Goal: Information Seeking & Learning: Learn about a topic

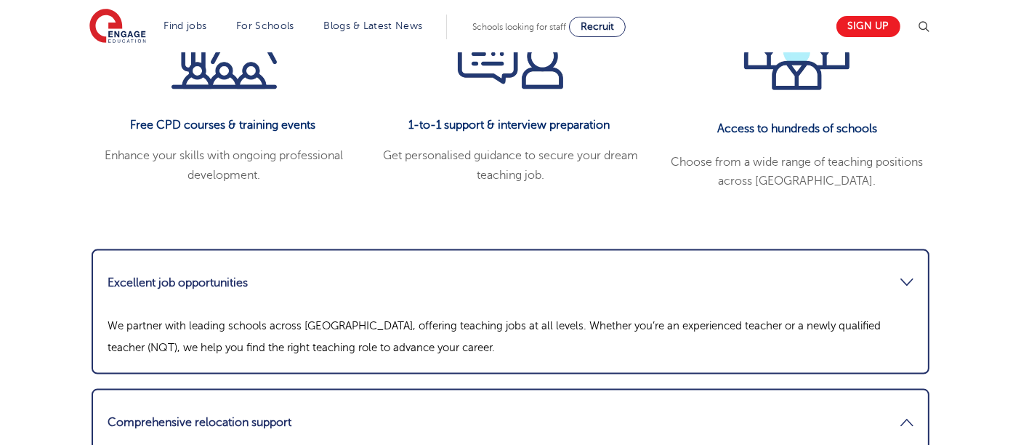
scroll to position [1921, 0]
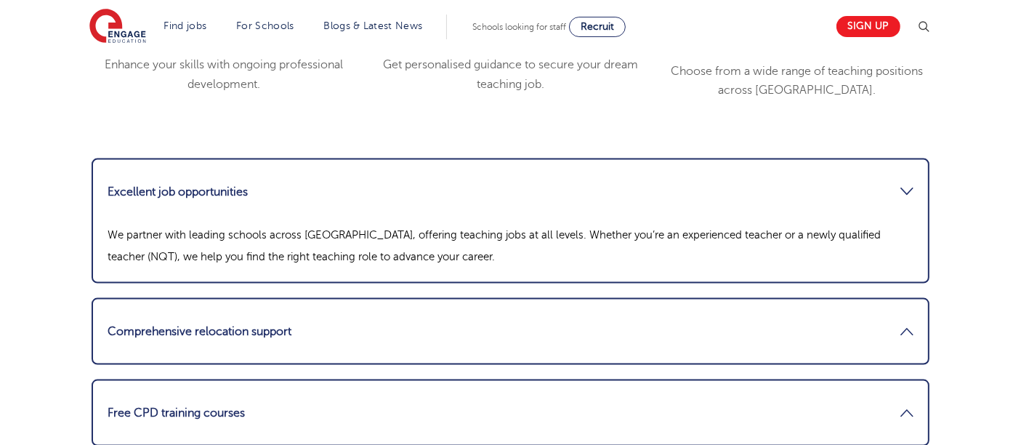
drag, startPoint x: 561, startPoint y: 135, endPoint x: 537, endPoint y: 131, distance: 24.2
drag, startPoint x: 537, startPoint y: 131, endPoint x: 515, endPoint y: 125, distance: 23.4
click at [515, 174] on link "Excellent job opportunities" at bounding box center [510, 191] width 806 height 35
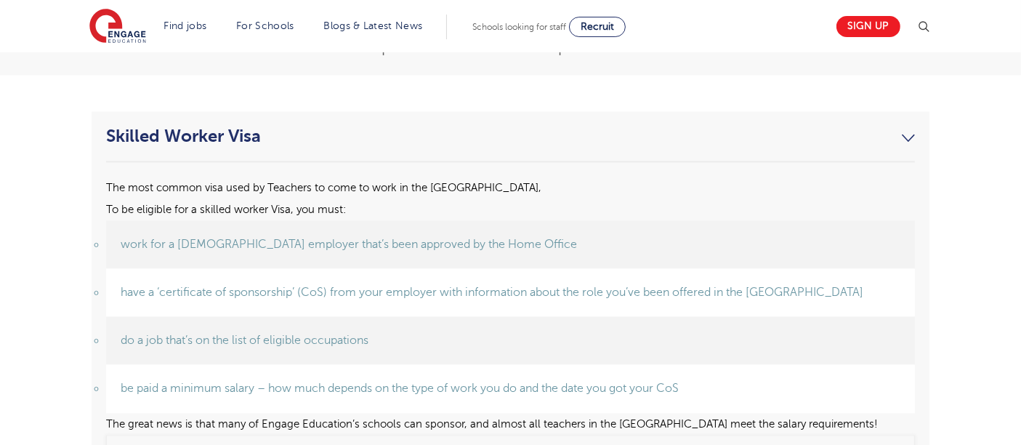
scroll to position [2848, 0]
drag, startPoint x: 461, startPoint y: 171, endPoint x: 437, endPoint y: 171, distance: 24.0
click at [437, 236] on span "work for a UK employer that’s been approved by the Home Office" at bounding box center [349, 242] width 456 height 13
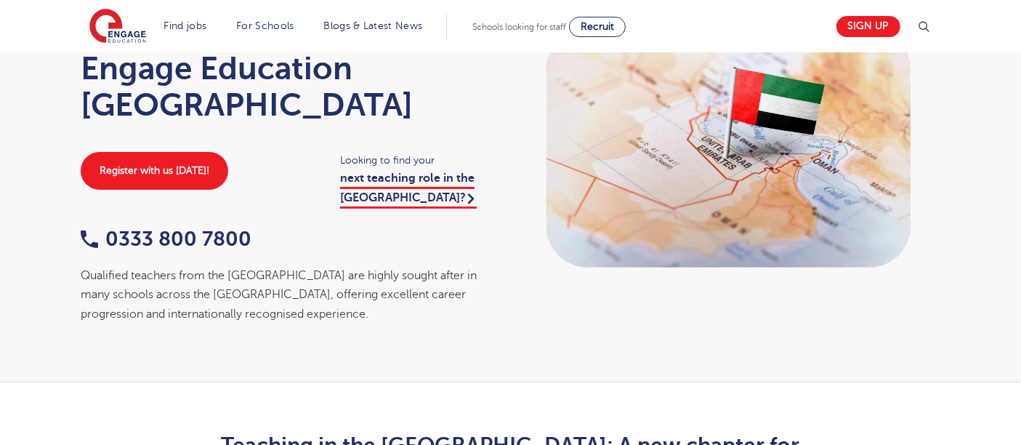
scroll to position [0, 0]
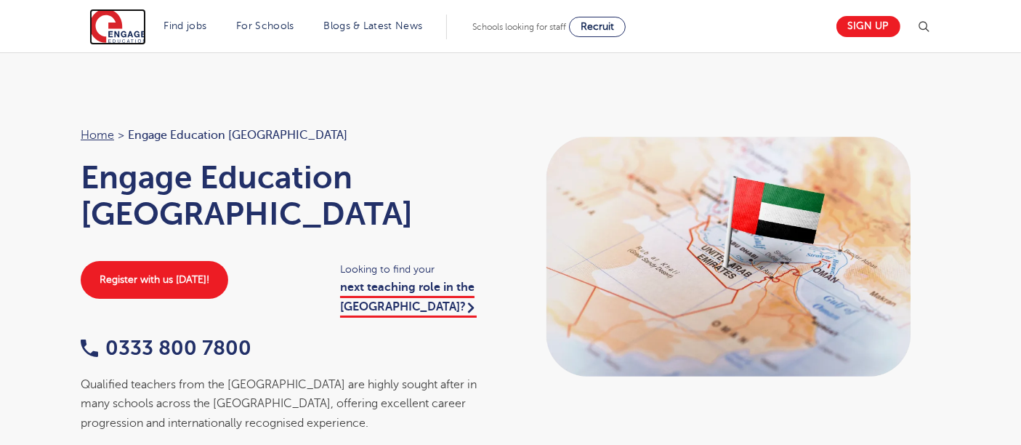
click at [102, 25] on img at bounding box center [117, 27] width 57 height 36
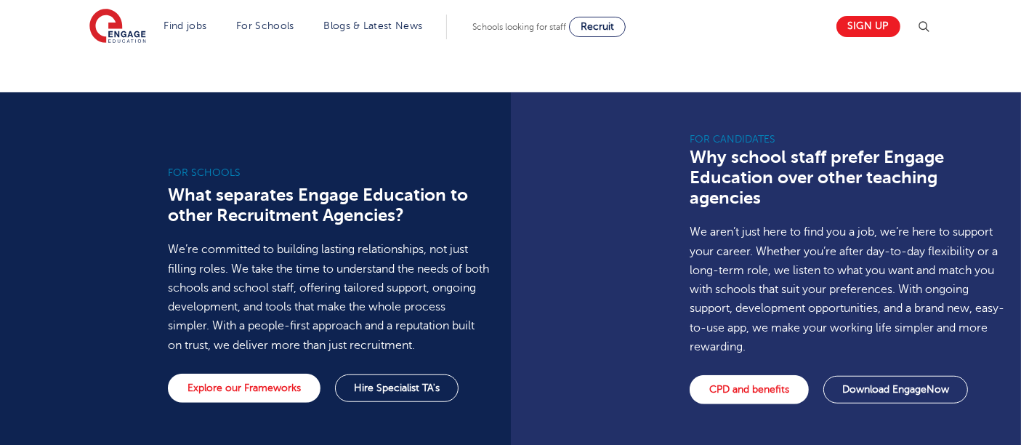
scroll to position [1039, 0]
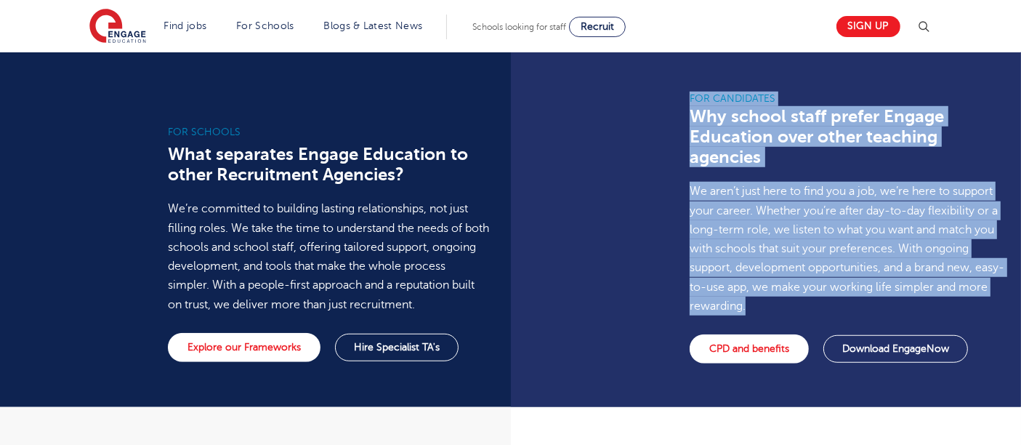
drag, startPoint x: 704, startPoint y: 84, endPoint x: 851, endPoint y: 285, distance: 249.6
click at [851, 285] on div "For Candidates Why school staff prefer Engage Education over other teaching age…" at bounding box center [772, 229] width 522 height 355
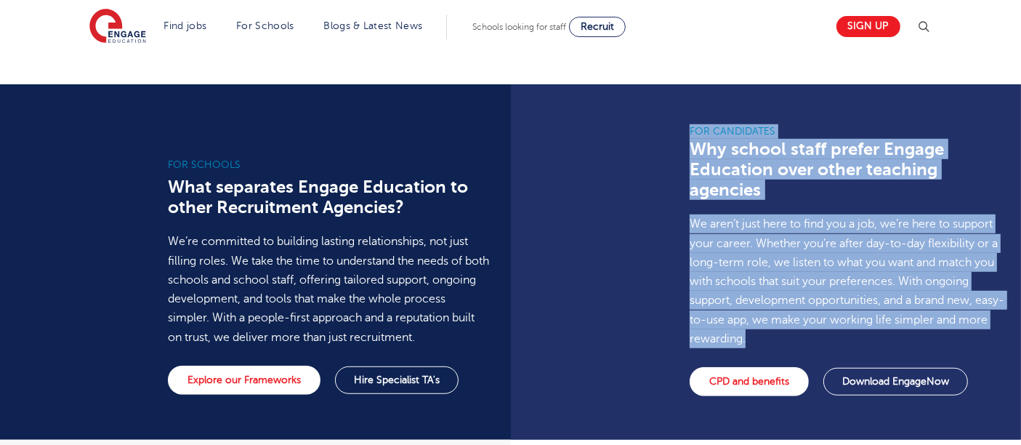
scroll to position [1004, 0]
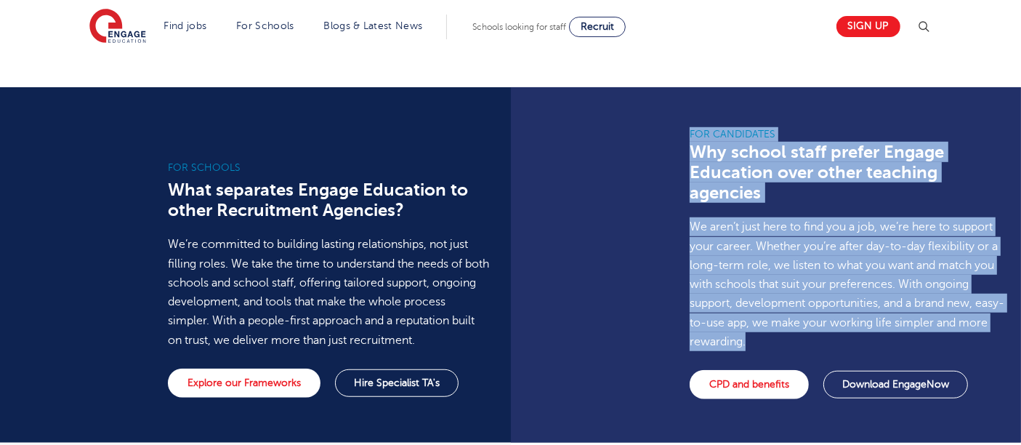
click at [686, 112] on div "For Candidates Why school staff prefer Engage Education over other teaching age…" at bounding box center [849, 264] width 341 height 355
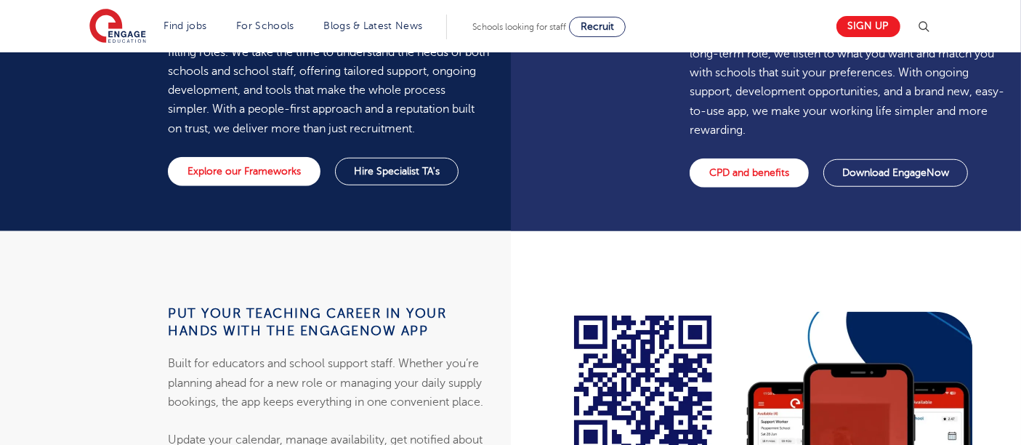
scroll to position [1221, 0]
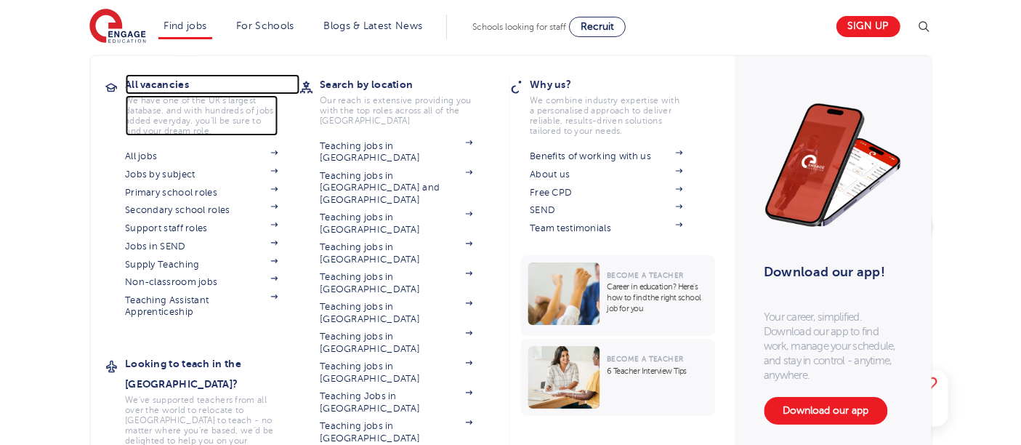
click at [163, 79] on h3 "All vacancies" at bounding box center [212, 84] width 174 height 20
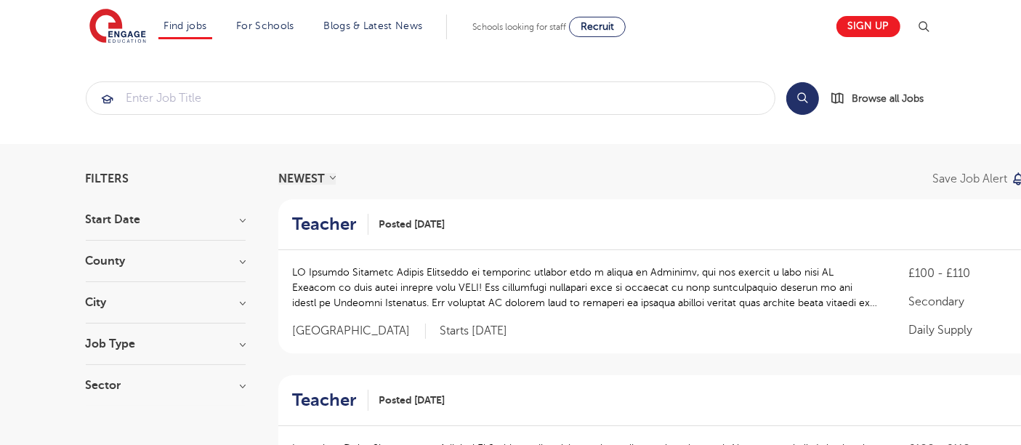
click at [151, 296] on h3 "City" at bounding box center [166, 302] width 160 height 12
click at [117, 259] on h3 "County" at bounding box center [166, 261] width 160 height 12
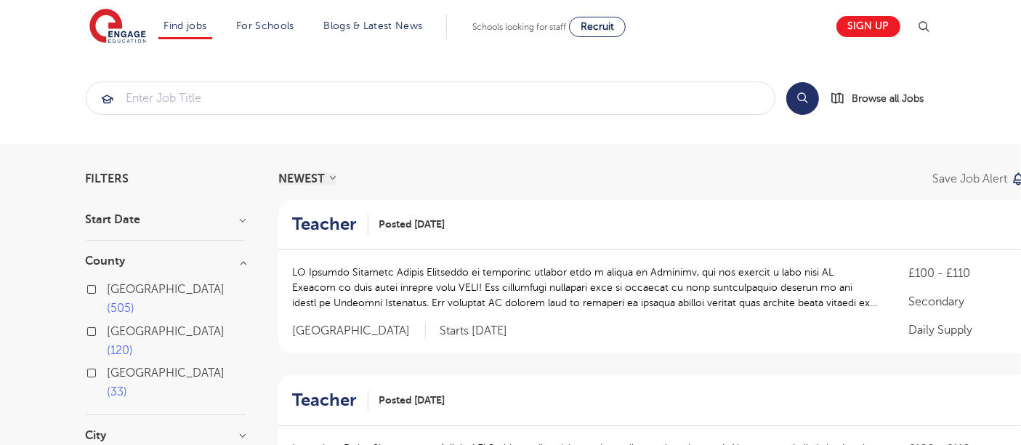
click at [117, 259] on h3 "County" at bounding box center [166, 261] width 160 height 12
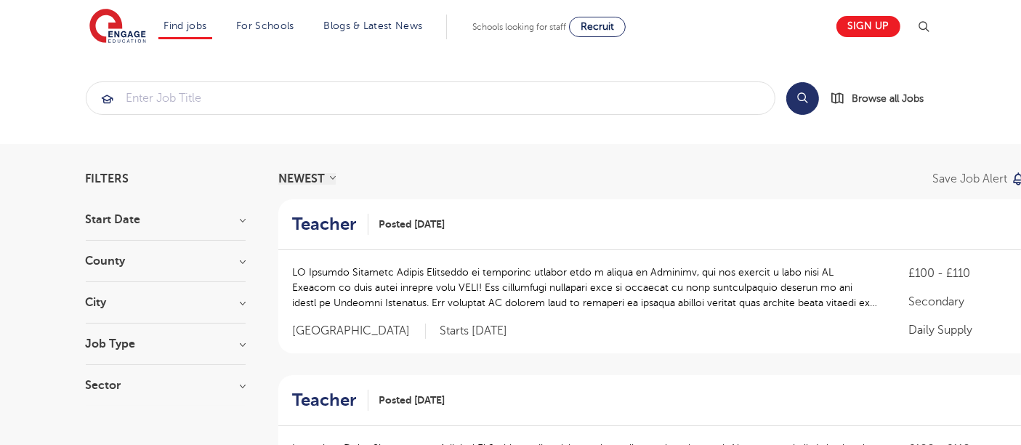
click at [134, 328] on section "Start Date October 111 November 78 January 6 December 1 Show more County London…" at bounding box center [166, 310] width 160 height 192
click at [134, 335] on section "Start Date October 111 November 78 January 6 December 1 Show more County London…" at bounding box center [166, 310] width 160 height 192
click at [112, 339] on h3 "Job Type" at bounding box center [166, 344] width 160 height 12
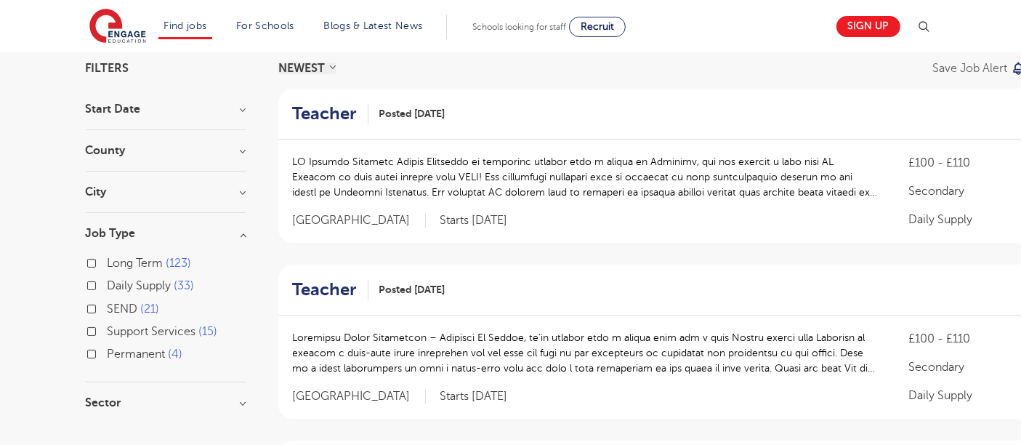
scroll to position [114, 0]
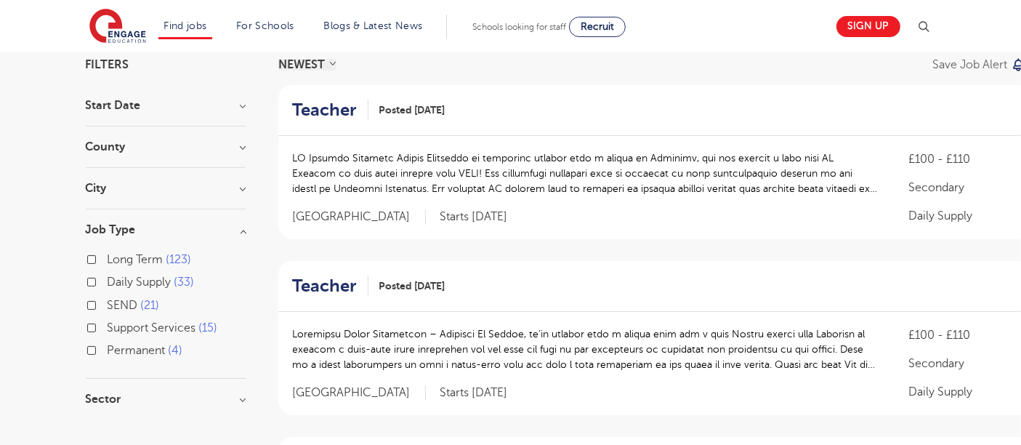
click at [122, 393] on h3 "Sector" at bounding box center [166, 399] width 160 height 12
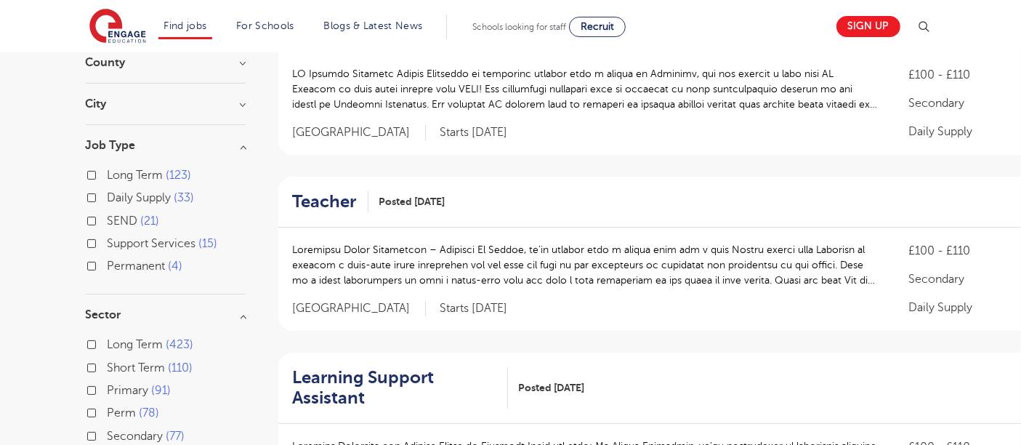
scroll to position [214, 0]
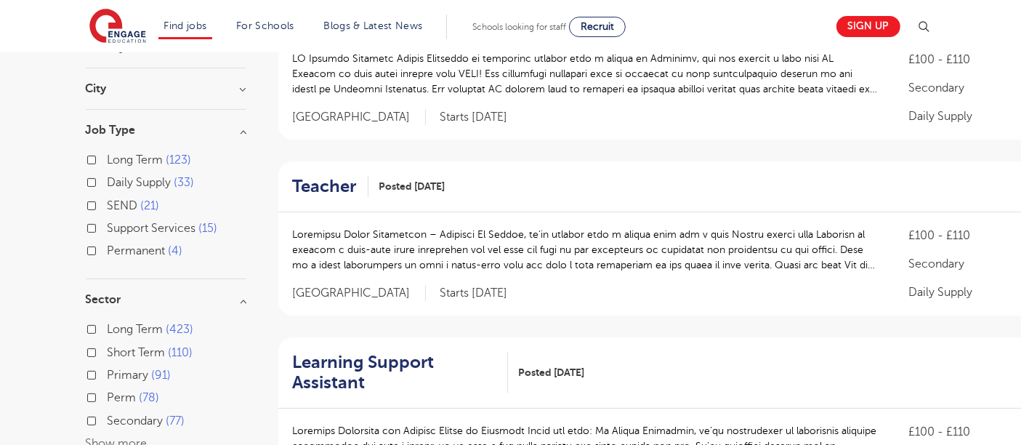
click at [116, 293] on h3 "Sector" at bounding box center [166, 299] width 160 height 12
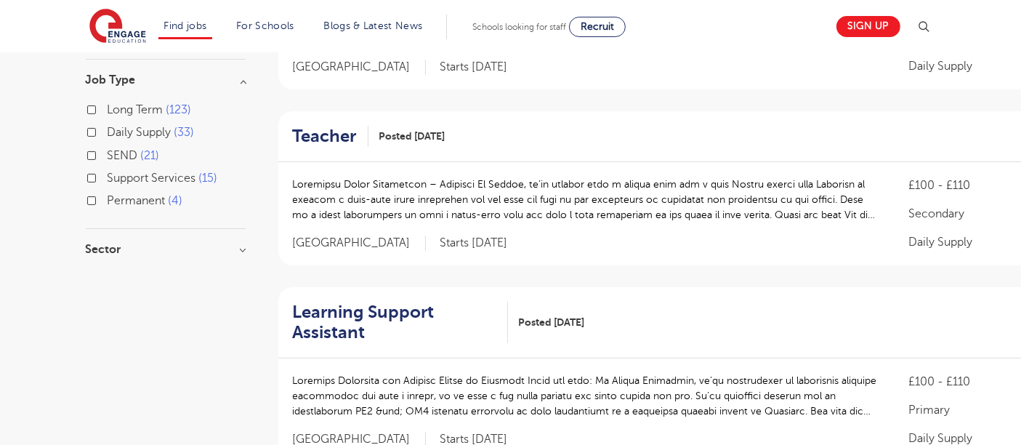
scroll to position [267, 0]
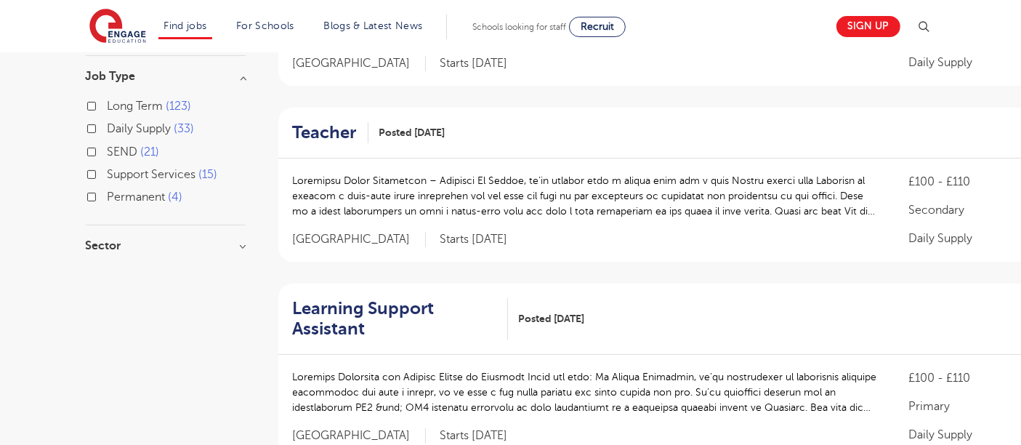
click at [89, 246] on h3 "Sector" at bounding box center [166, 246] width 160 height 12
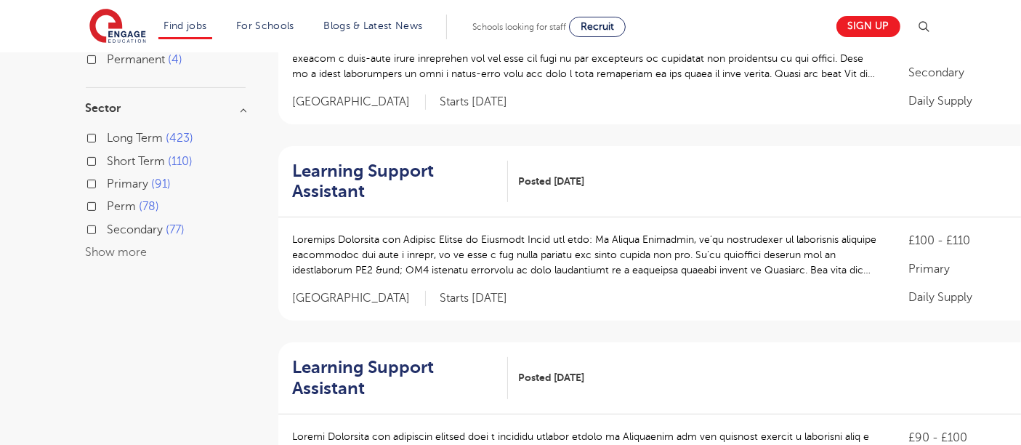
scroll to position [406, 0]
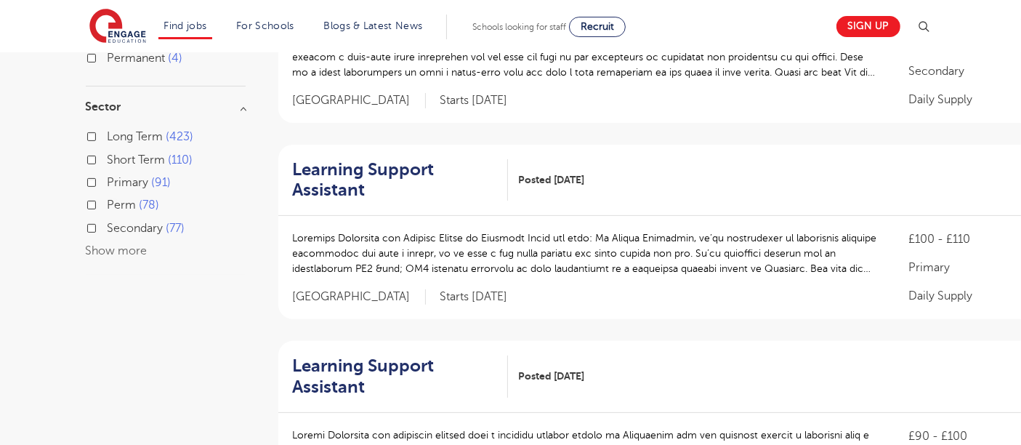
click at [131, 249] on button "Show more" at bounding box center [117, 250] width 62 height 13
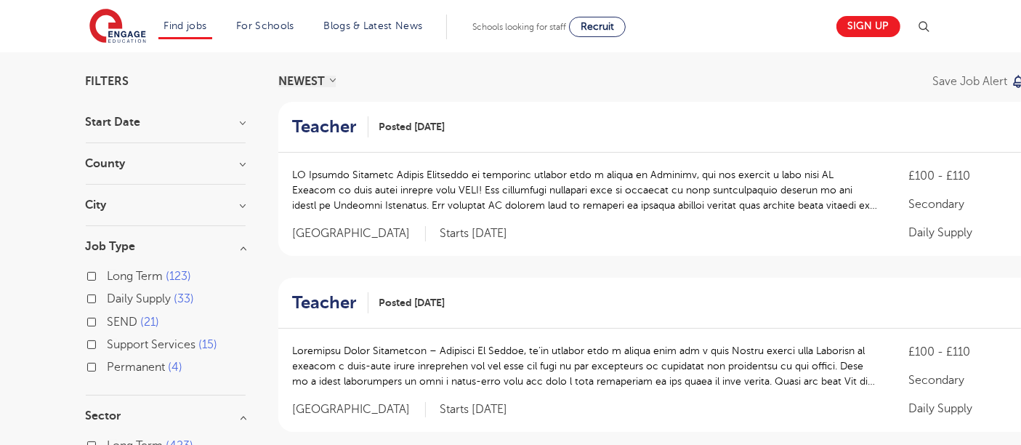
scroll to position [96, 0]
click at [166, 200] on h3 "City" at bounding box center [166, 206] width 160 height 12
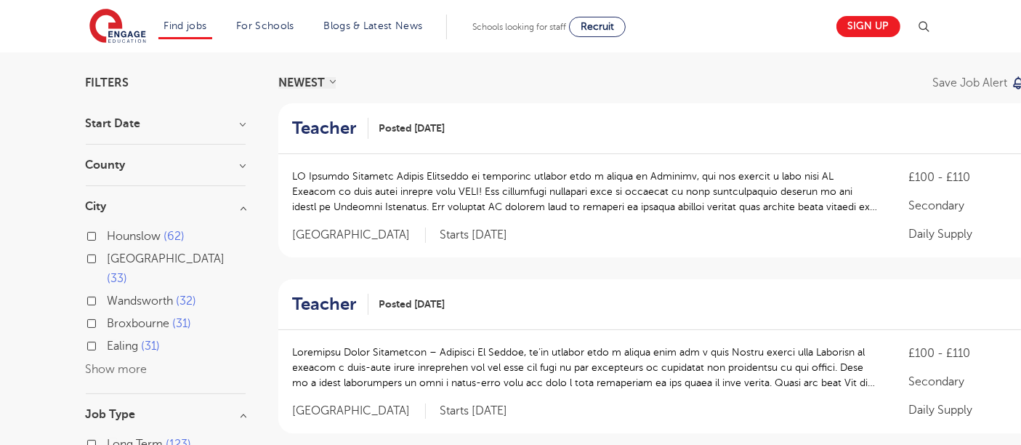
click at [166, 200] on h3 "City" at bounding box center [166, 206] width 160 height 12
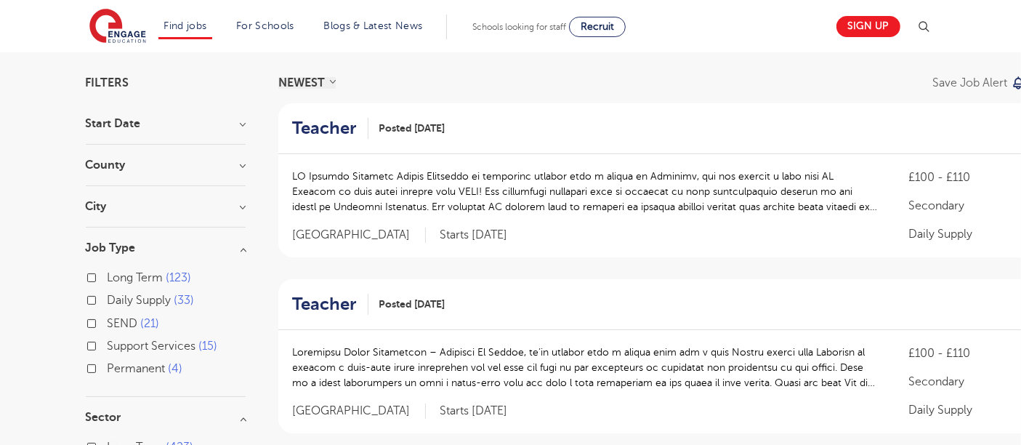
click at [132, 200] on h3 "City" at bounding box center [166, 206] width 160 height 12
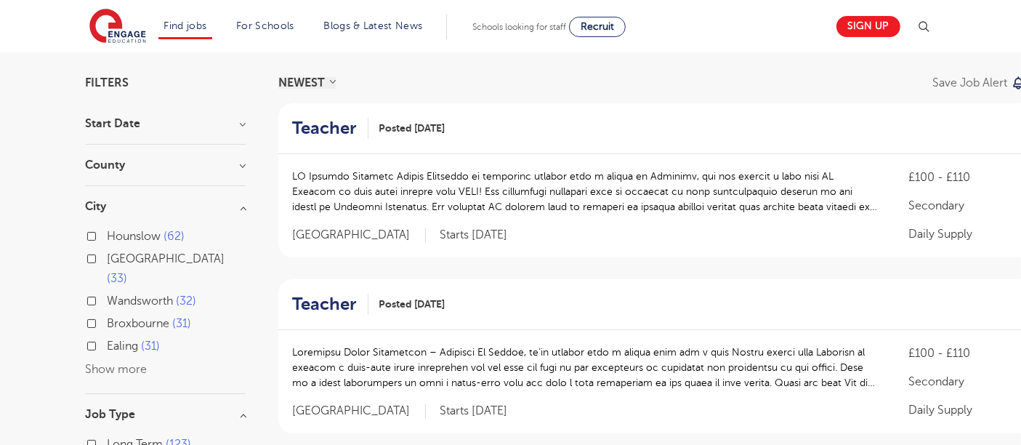
click at [111, 362] on button "Show more" at bounding box center [117, 368] width 62 height 13
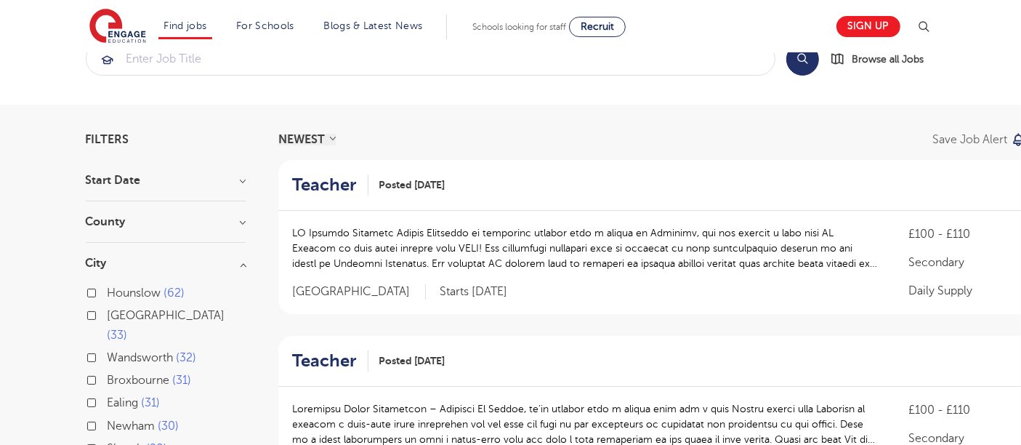
scroll to position [38, 0]
click at [178, 232] on div "County London 505 Hertfordshire 120 Leeds 33 West Sussex 13 East Sussex 12 Show…" at bounding box center [166, 229] width 160 height 27
click at [161, 230] on div "County London 505 Hertfordshire 120 Leeds 33 West Sussex 13 East Sussex 12 Show…" at bounding box center [166, 229] width 160 height 27
click at [129, 222] on h3 "County" at bounding box center [166, 222] width 160 height 12
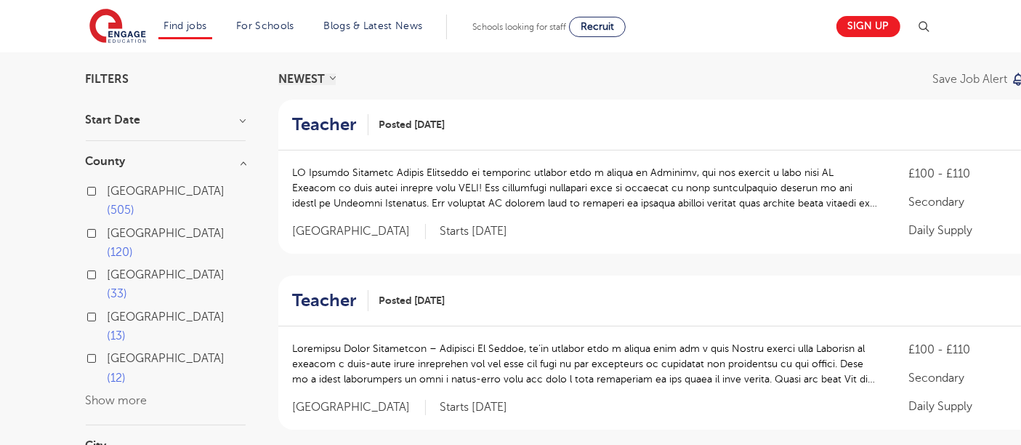
scroll to position [102, 0]
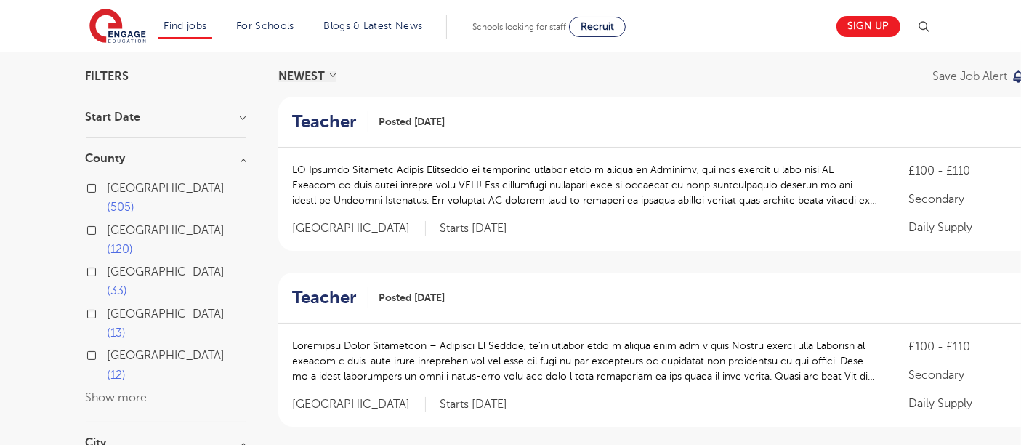
click at [125, 391] on button "Show more" at bounding box center [117, 397] width 62 height 13
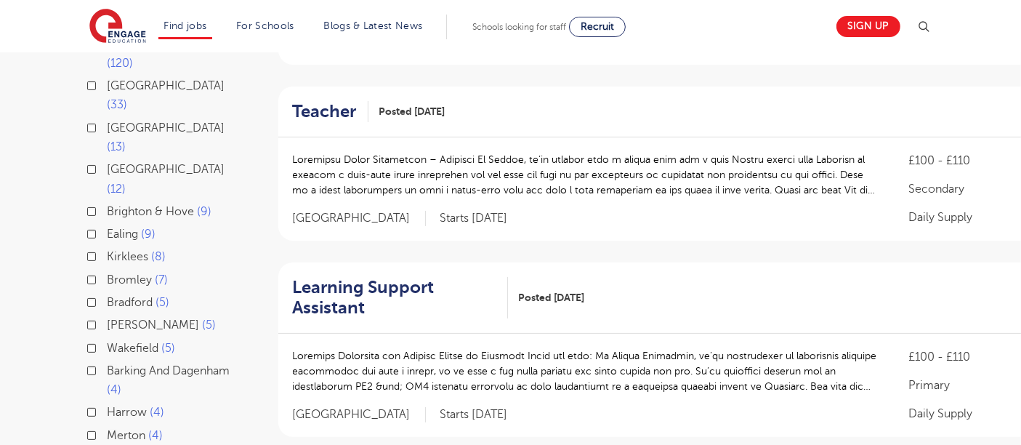
scroll to position [287, 0]
click at [119, 407] on span "Harrow" at bounding box center [127, 413] width 40 height 13
click at [117, 407] on input "Harrow 4" at bounding box center [111, 411] width 9 height 9
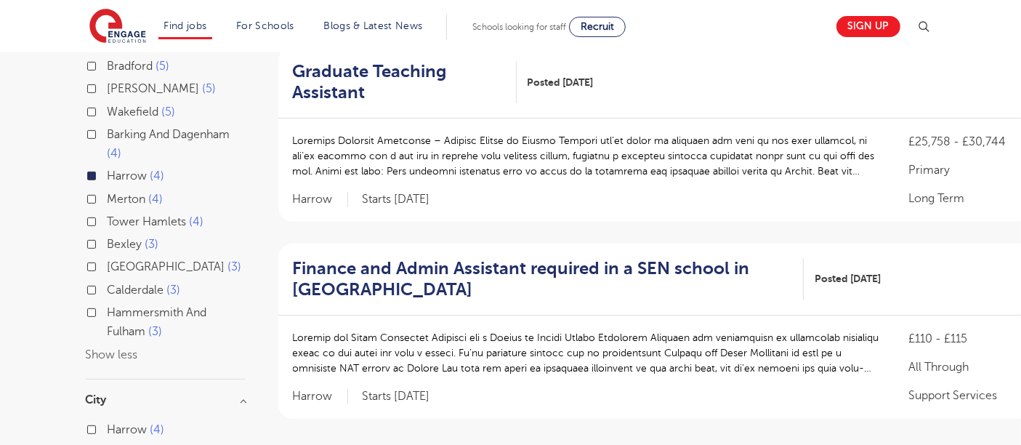
scroll to position [513, 0]
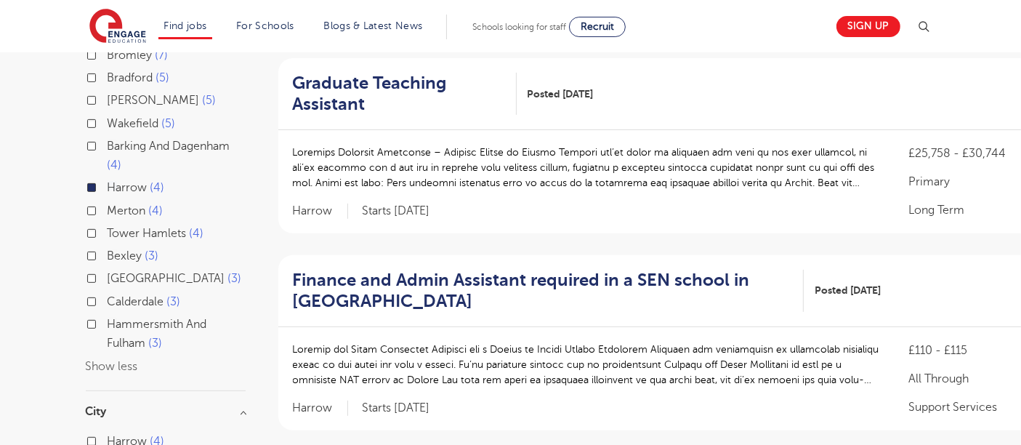
click at [110, 181] on span "Harrow" at bounding box center [127, 187] width 40 height 13
click at [110, 181] on input "Harrow 4" at bounding box center [111, 185] width 9 height 9
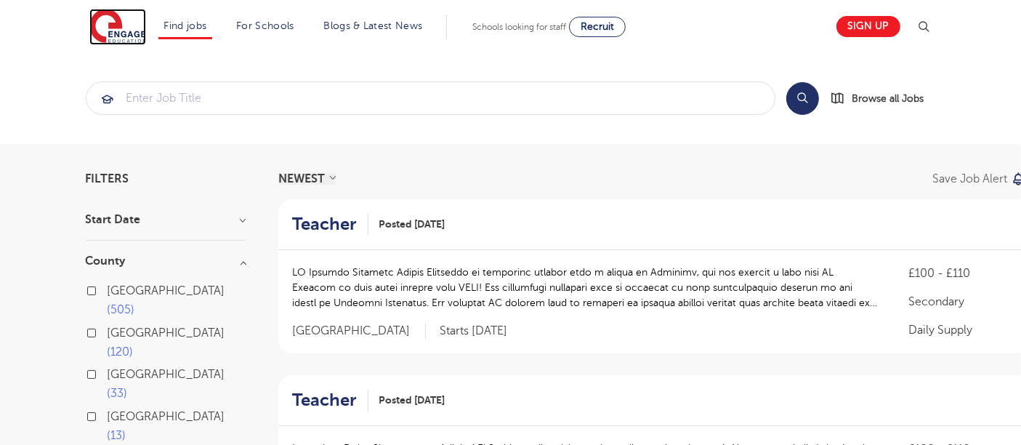
click at [132, 23] on img at bounding box center [117, 27] width 57 height 36
